Goal: Transaction & Acquisition: Purchase product/service

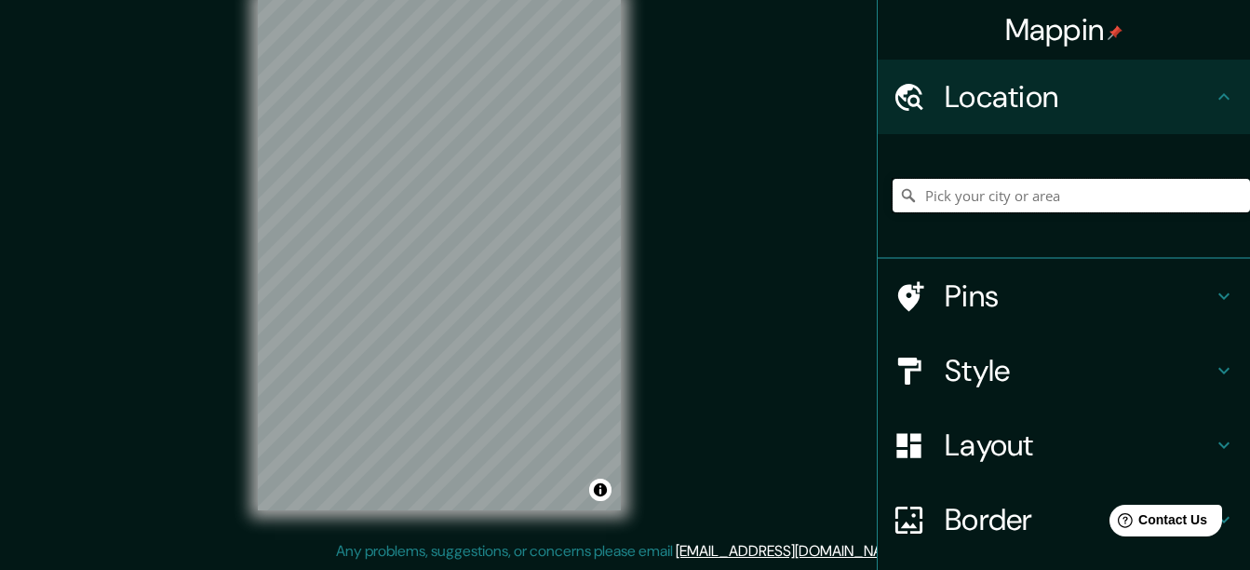
click at [1018, 201] on input "Pick your city or area" at bounding box center [1072, 196] width 358 height 34
click at [664, 214] on div "Mappin Location Pins Style Layout Border Choose a border. Hint : you can make l…" at bounding box center [625, 268] width 1250 height 602
click at [1168, 202] on input "Pick your city or area" at bounding box center [1072, 196] width 358 height 34
type input "Sabana de Torres, [GEOGRAPHIC_DATA], [GEOGRAPHIC_DATA]"
click at [1113, 188] on input "Sabana de Torres, [GEOGRAPHIC_DATA], [GEOGRAPHIC_DATA]" at bounding box center [1072, 196] width 358 height 34
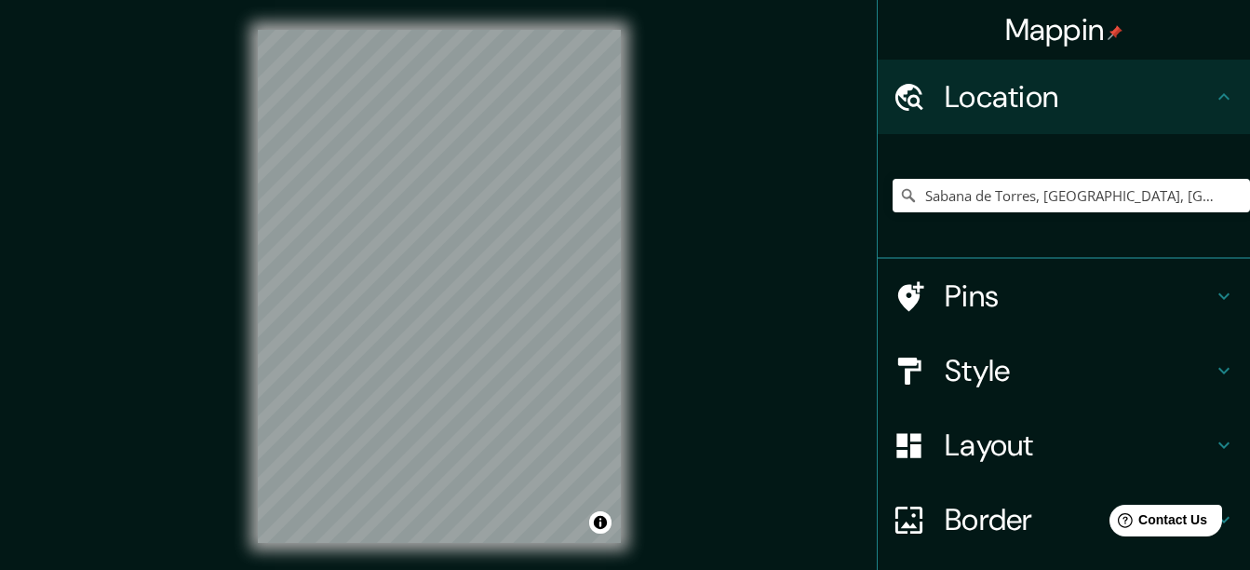
click at [586, 0] on html "Mappin Location [GEOGRAPHIC_DATA], [GEOGRAPHIC_DATA], [GEOGRAPHIC_DATA] Pins St…" at bounding box center [625, 285] width 1250 height 570
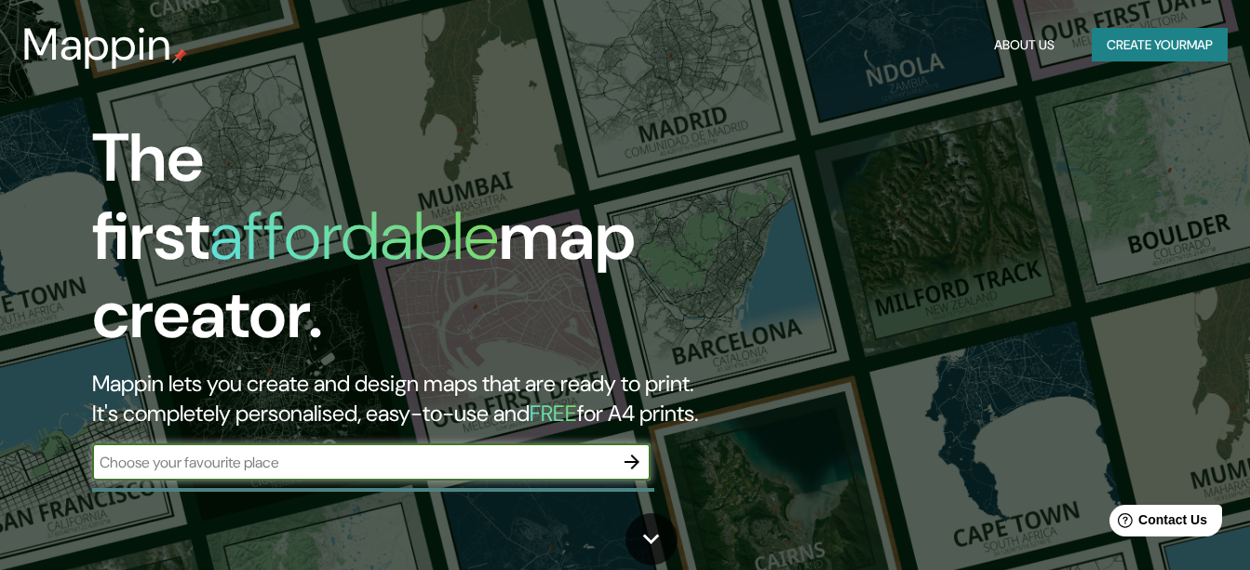
click at [349, 452] on input "text" at bounding box center [352, 462] width 521 height 21
type input "[PERSON_NAME]"
click at [628, 451] on icon "button" at bounding box center [632, 462] width 22 height 22
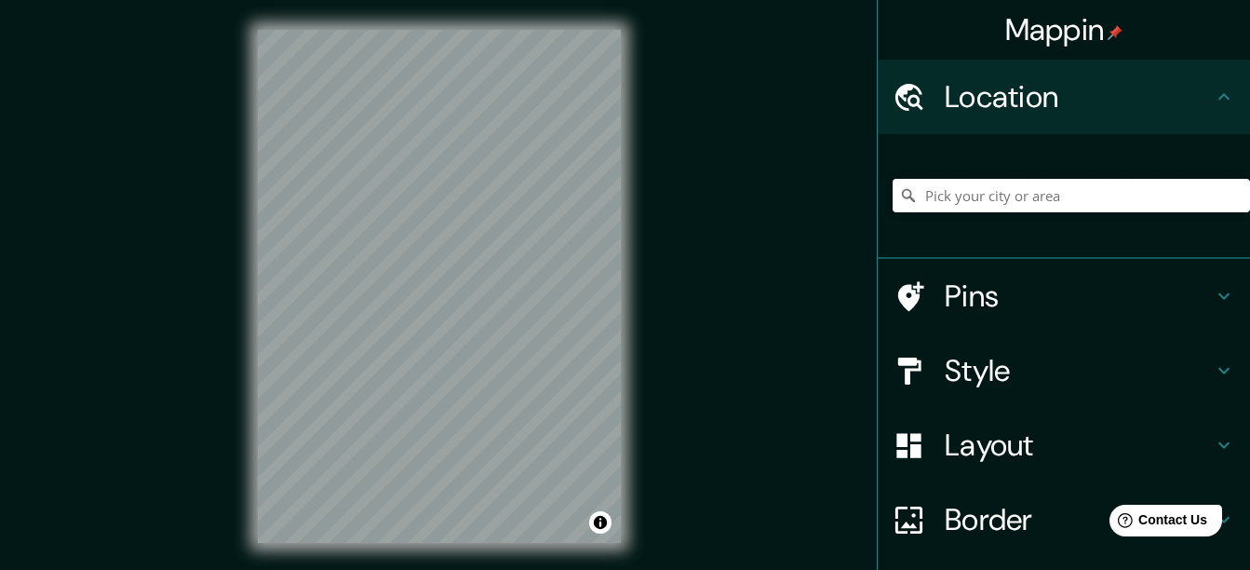
click at [1018, 201] on input "Pick your city or area" at bounding box center [1072, 196] width 358 height 34
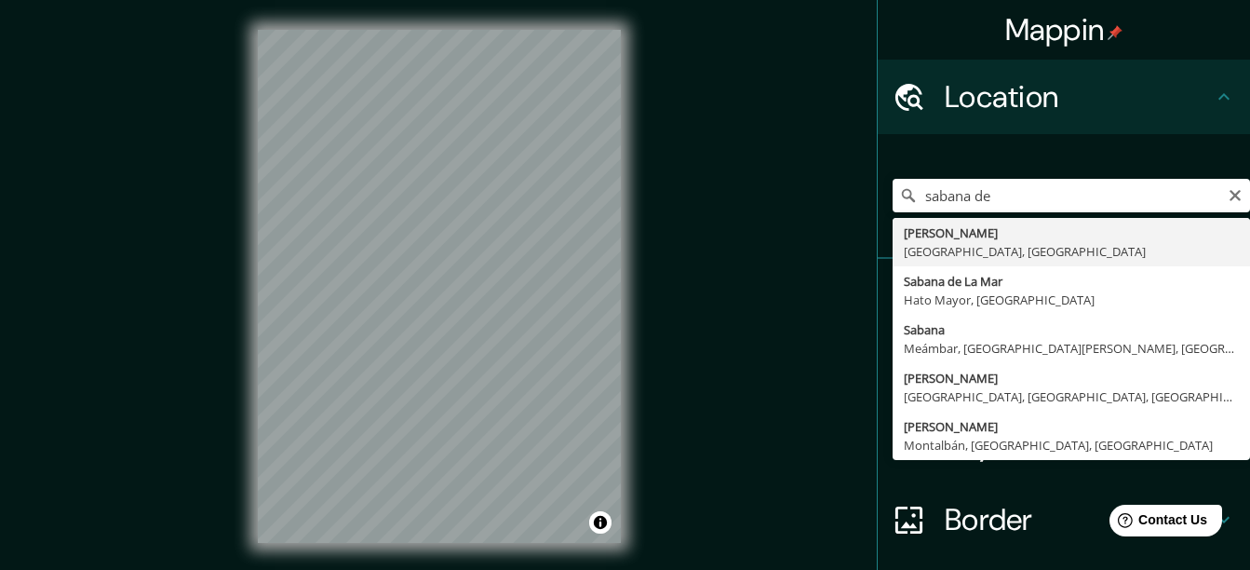
type input "Sabana de Torres, [GEOGRAPHIC_DATA], [GEOGRAPHIC_DATA]"
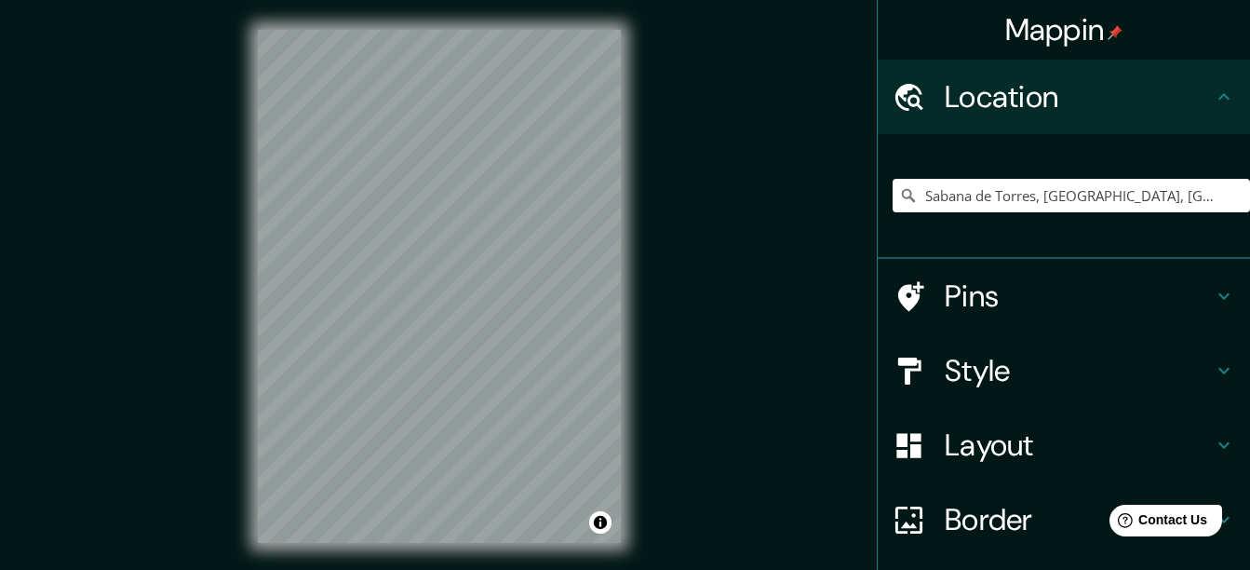
click at [1051, 361] on h4 "Style" at bounding box center [1079, 370] width 268 height 37
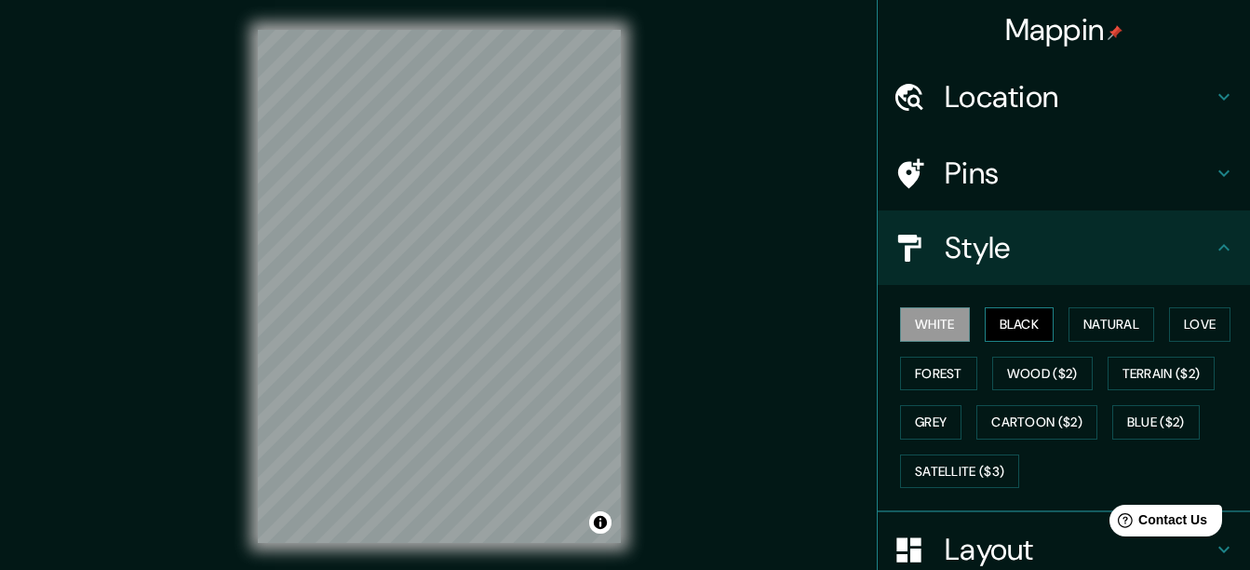
click at [1011, 321] on button "Black" at bounding box center [1020, 324] width 70 height 34
click at [922, 326] on button "White" at bounding box center [935, 324] width 70 height 34
click at [1213, 253] on icon at bounding box center [1224, 247] width 22 height 22
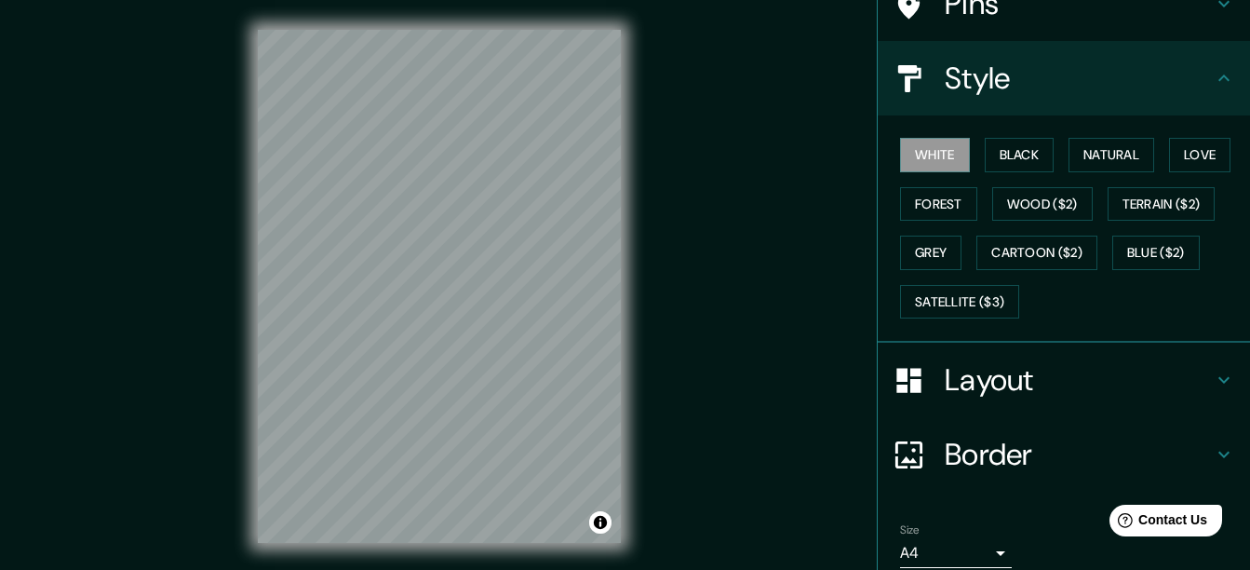
scroll to position [247, 0]
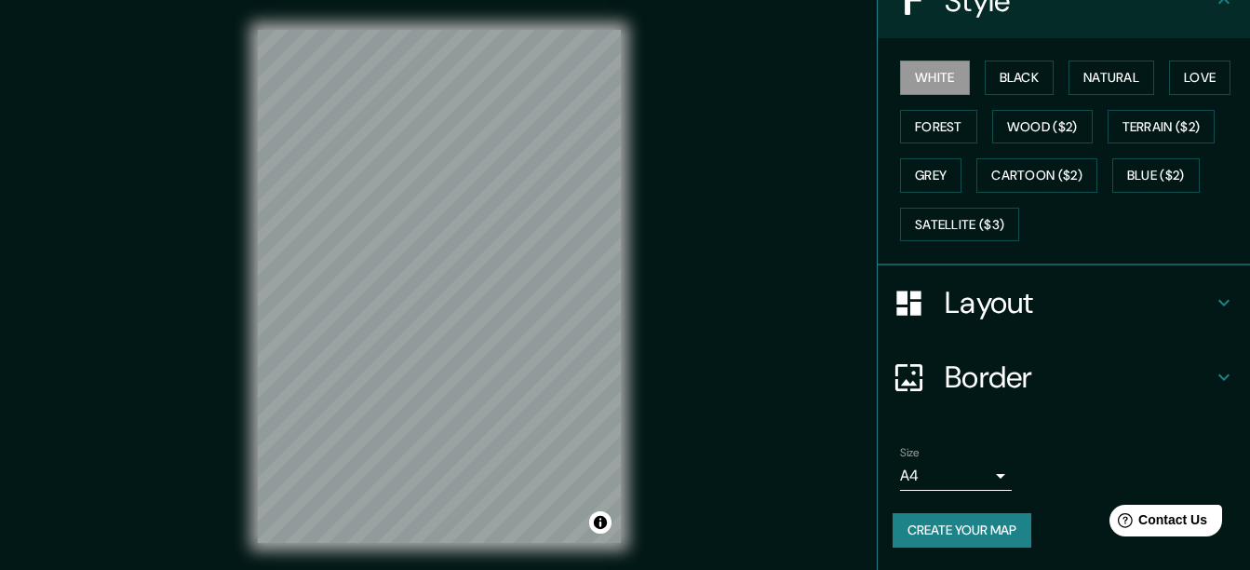
click at [966, 479] on body "Mappin Location Sabana de Torres, Santander, Colombia Pins Style White Black Na…" at bounding box center [625, 285] width 1250 height 570
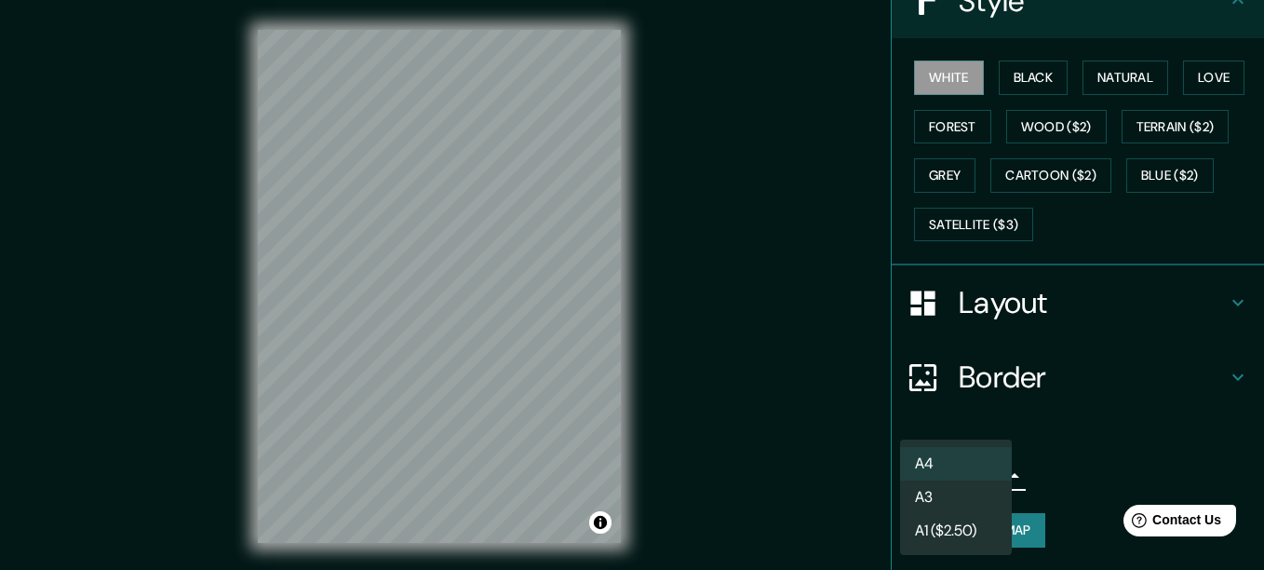
click at [978, 463] on li "A4" at bounding box center [956, 464] width 112 height 34
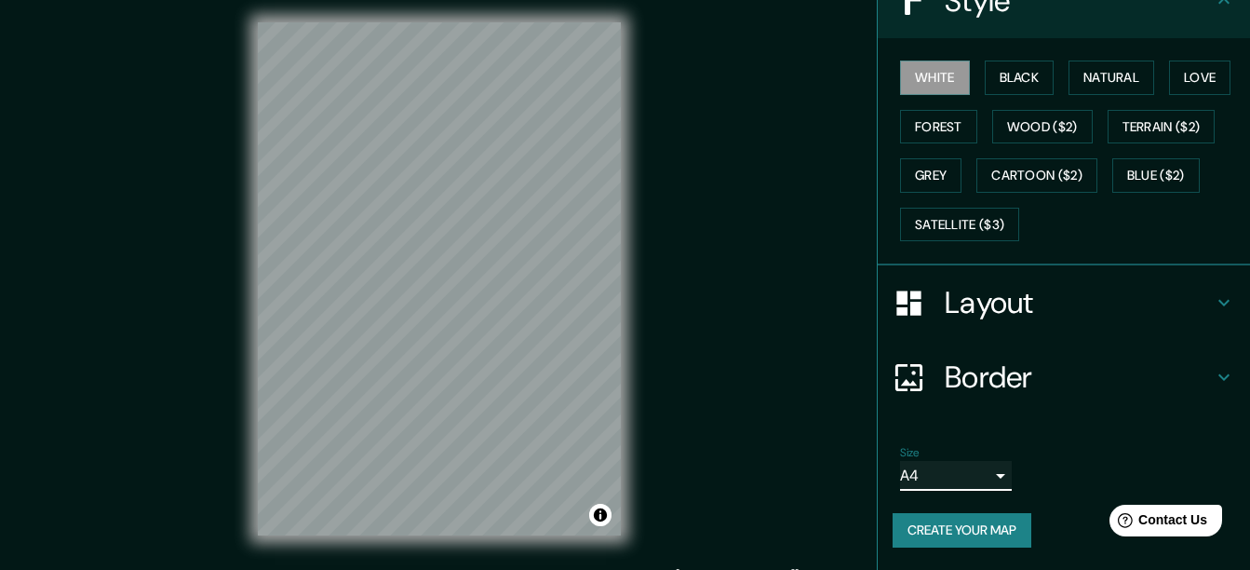
scroll to position [0, 0]
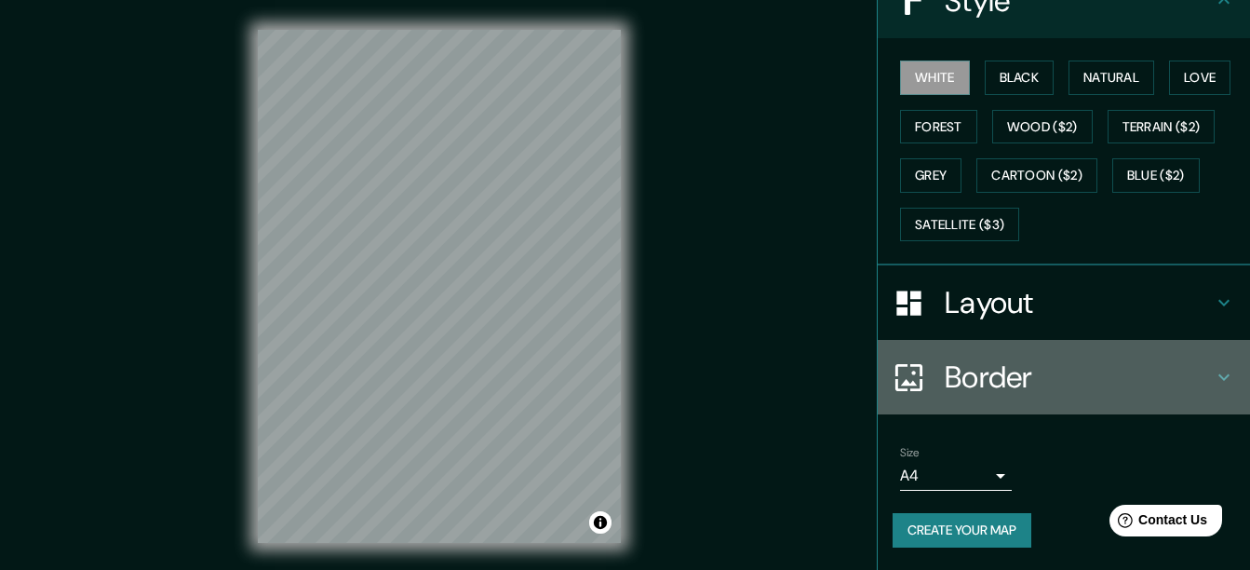
click at [1164, 374] on h4 "Border" at bounding box center [1079, 376] width 268 height 37
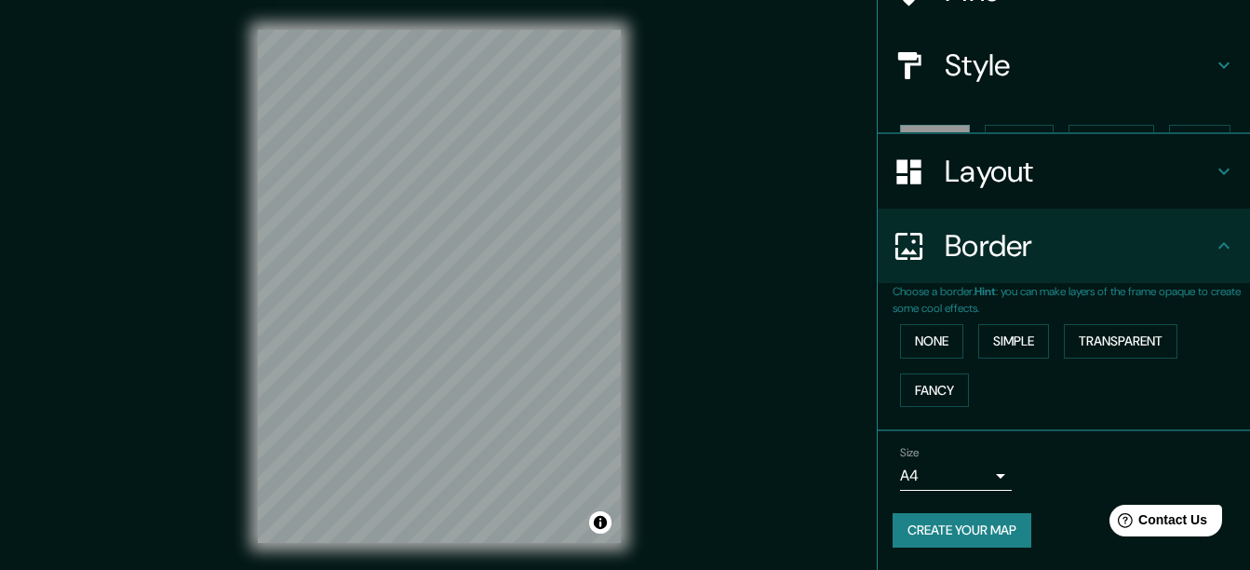
scroll to position [151, 0]
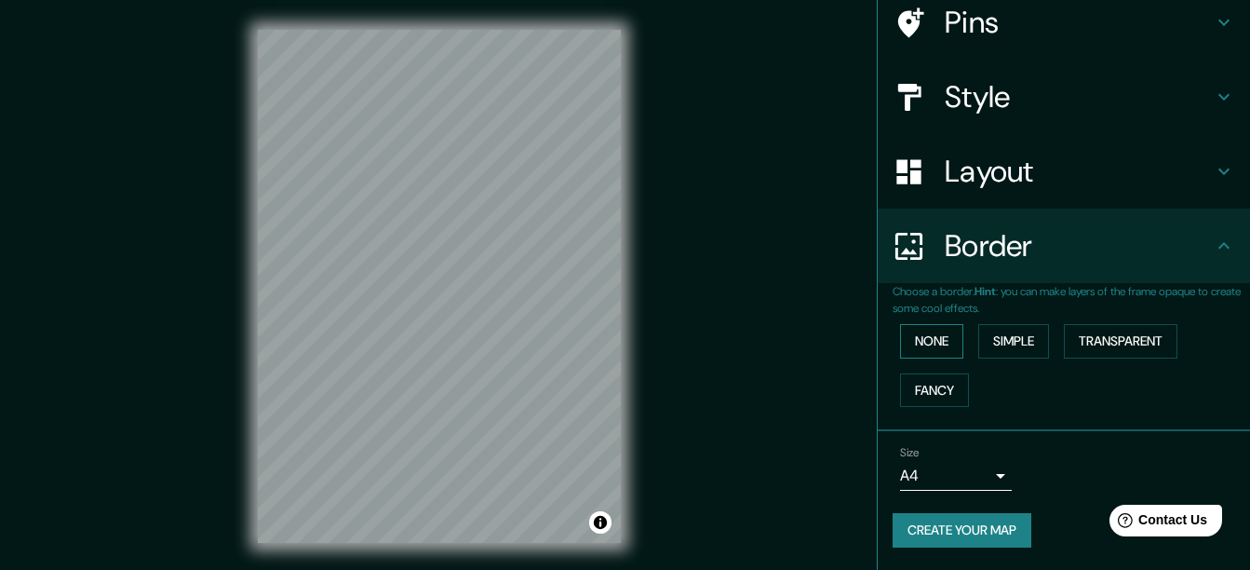
click at [901, 331] on button "None" at bounding box center [931, 341] width 63 height 34
click at [1000, 333] on button "Simple" at bounding box center [1013, 341] width 71 height 34
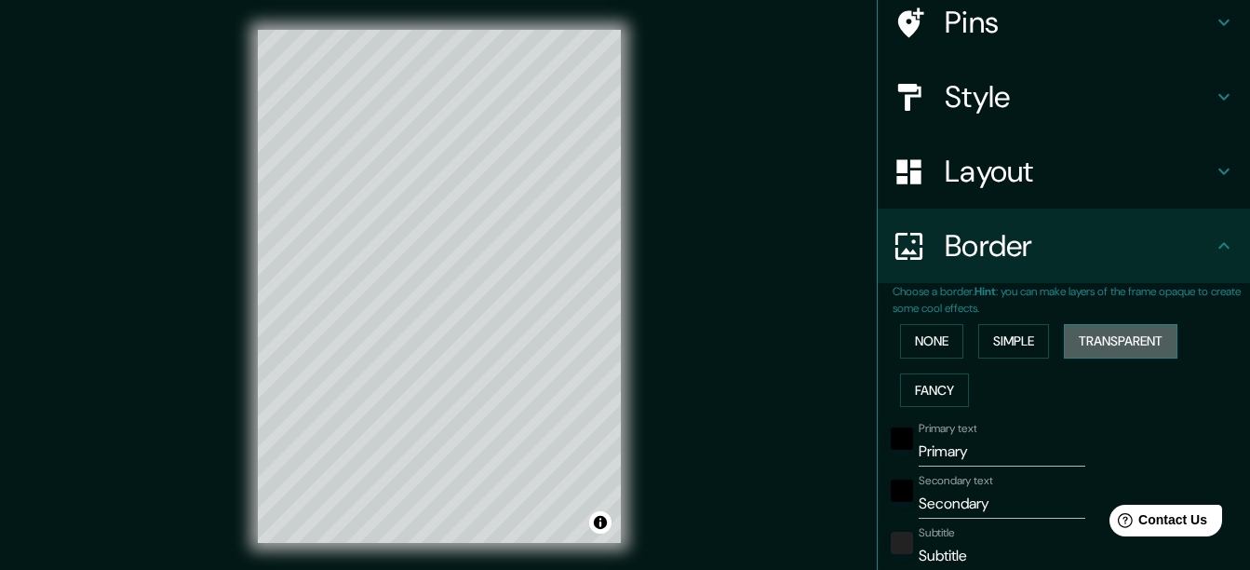
click at [1105, 336] on button "Transparent" at bounding box center [1121, 341] width 114 height 34
click at [935, 386] on button "Fancy" at bounding box center [934, 390] width 69 height 34
click at [929, 344] on button "None" at bounding box center [931, 341] width 63 height 34
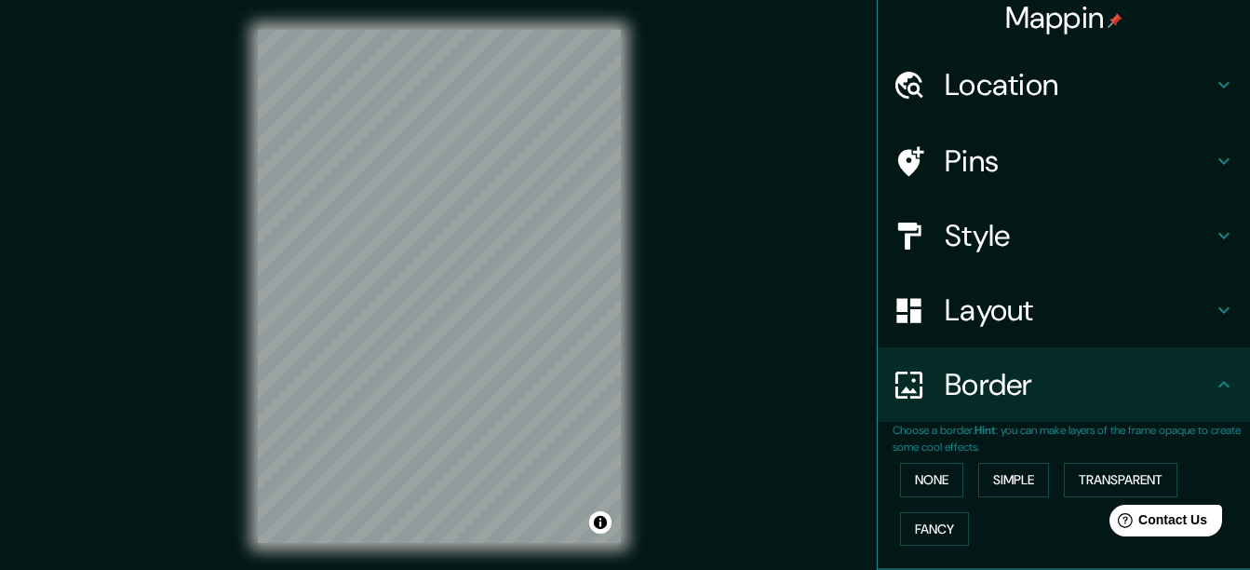
scroll to position [0, 0]
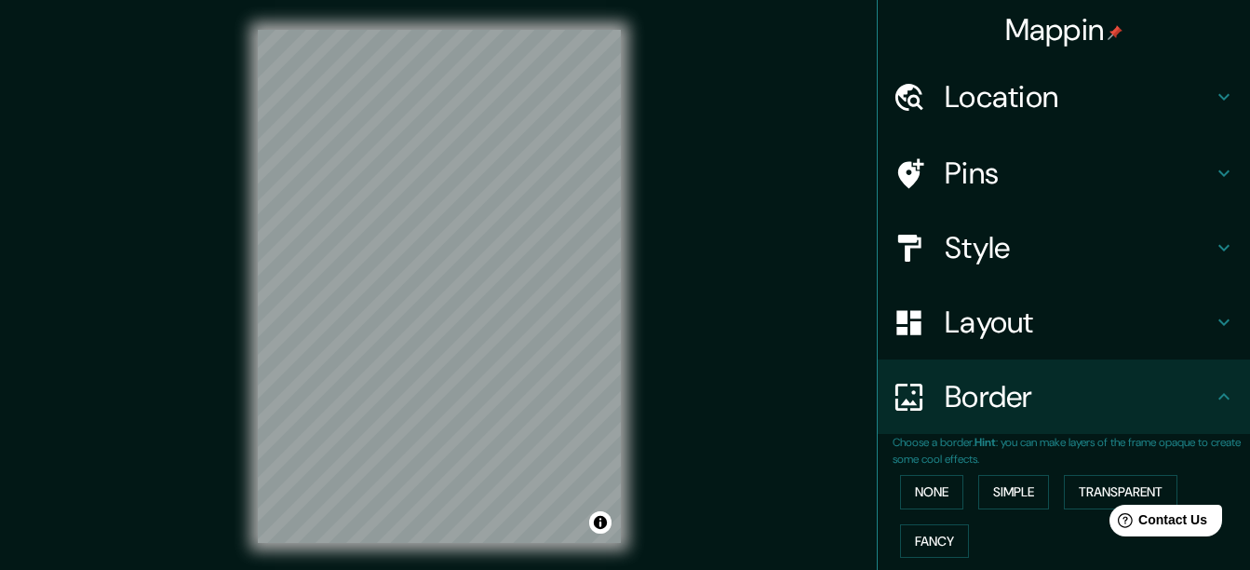
click at [1043, 93] on h4 "Location" at bounding box center [1079, 96] width 268 height 37
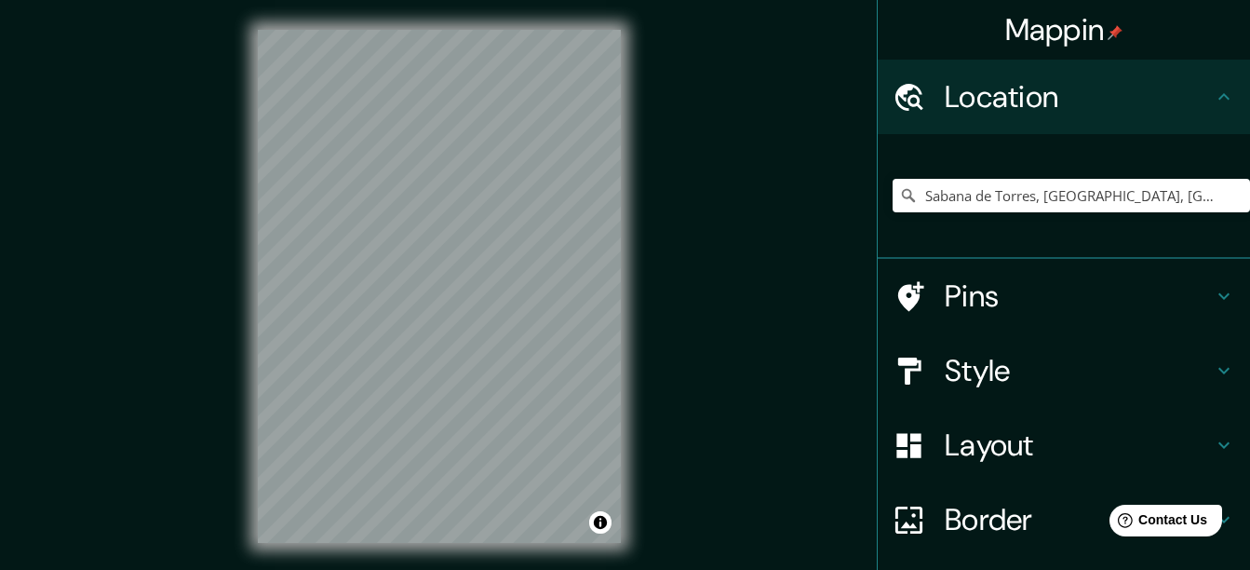
click at [1066, 91] on h4 "Location" at bounding box center [1079, 96] width 268 height 37
click at [1213, 362] on icon at bounding box center [1224, 370] width 22 height 22
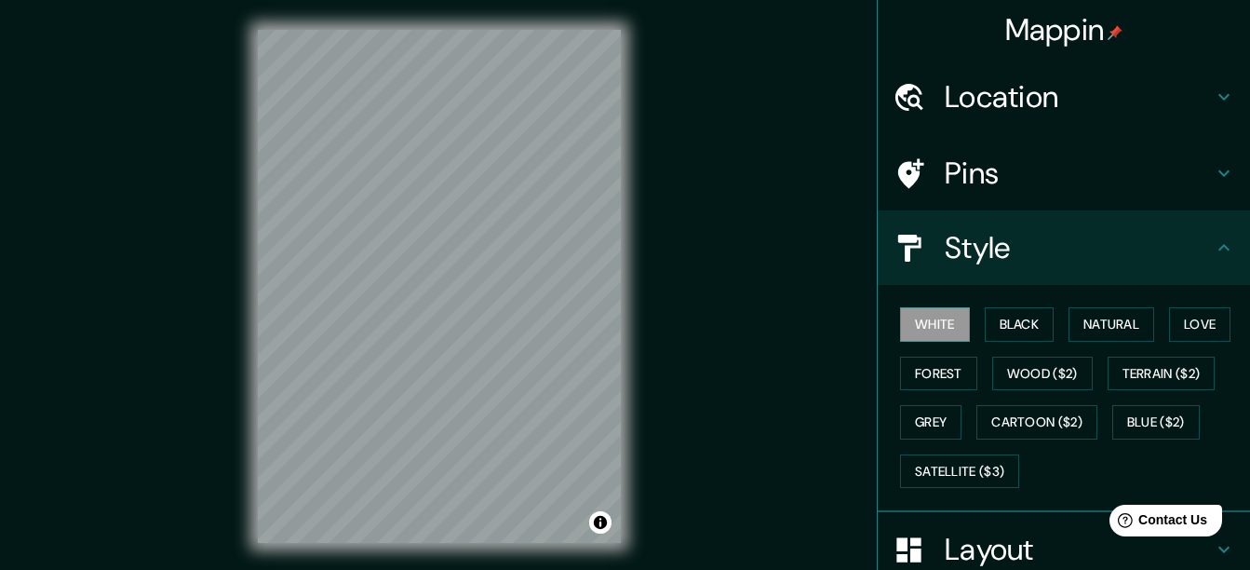
click at [1219, 245] on icon at bounding box center [1224, 247] width 11 height 7
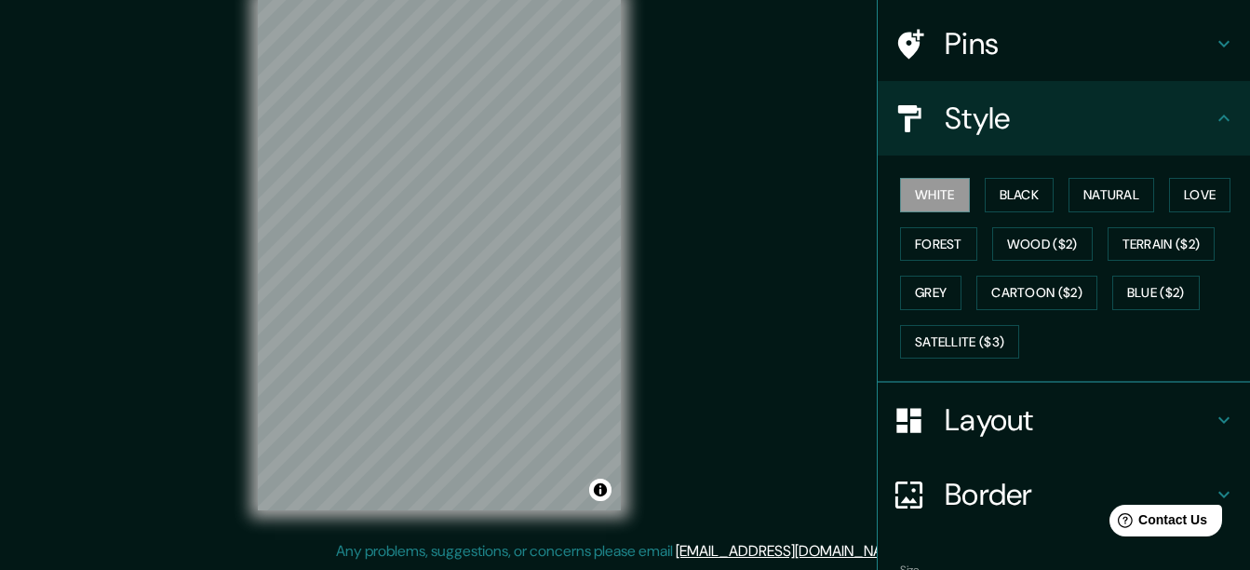
scroll to position [247, 0]
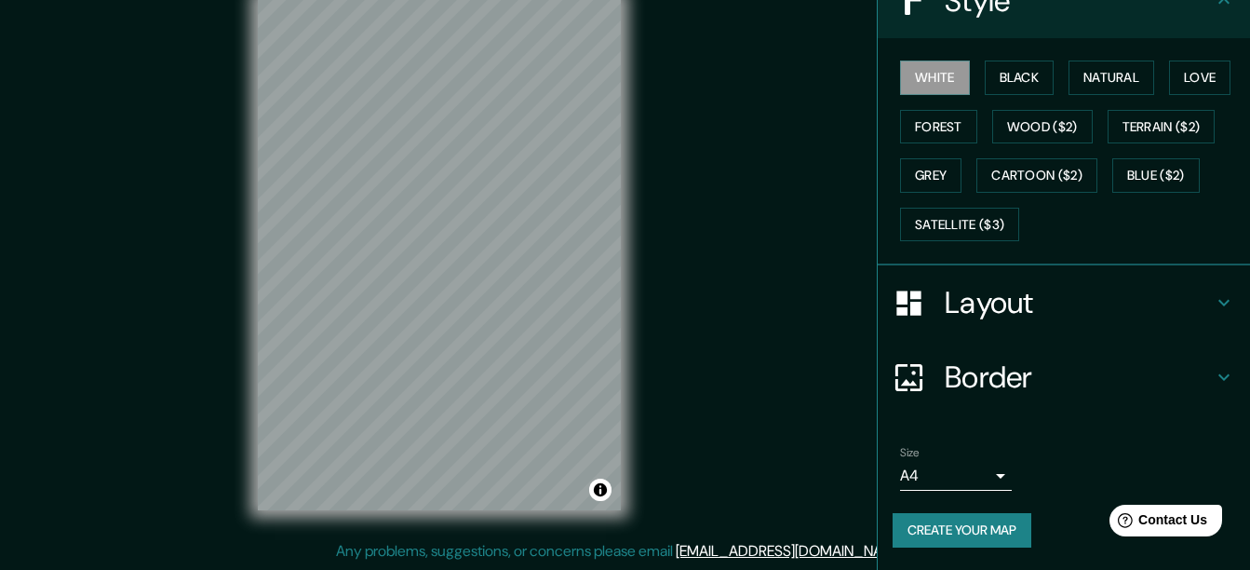
click at [998, 523] on button "Create your map" at bounding box center [962, 530] width 139 height 34
click at [602, 493] on button "Toggle attribution" at bounding box center [600, 490] width 22 height 22
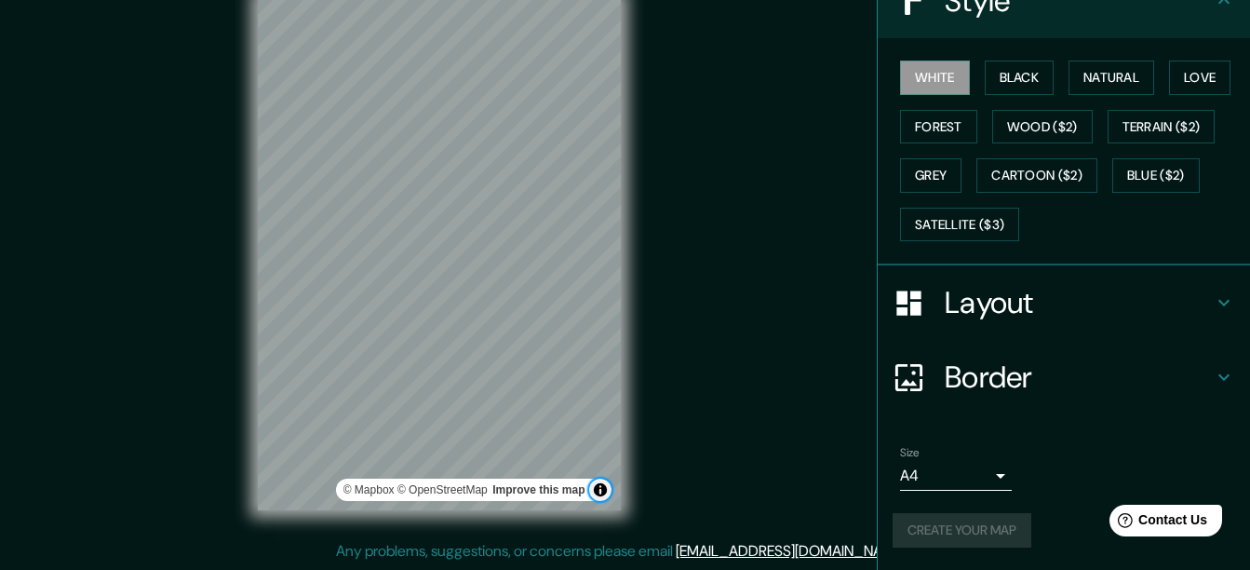
click at [602, 493] on button "Toggle attribution" at bounding box center [600, 490] width 22 height 22
